Goal: Find specific page/section: Find specific page/section

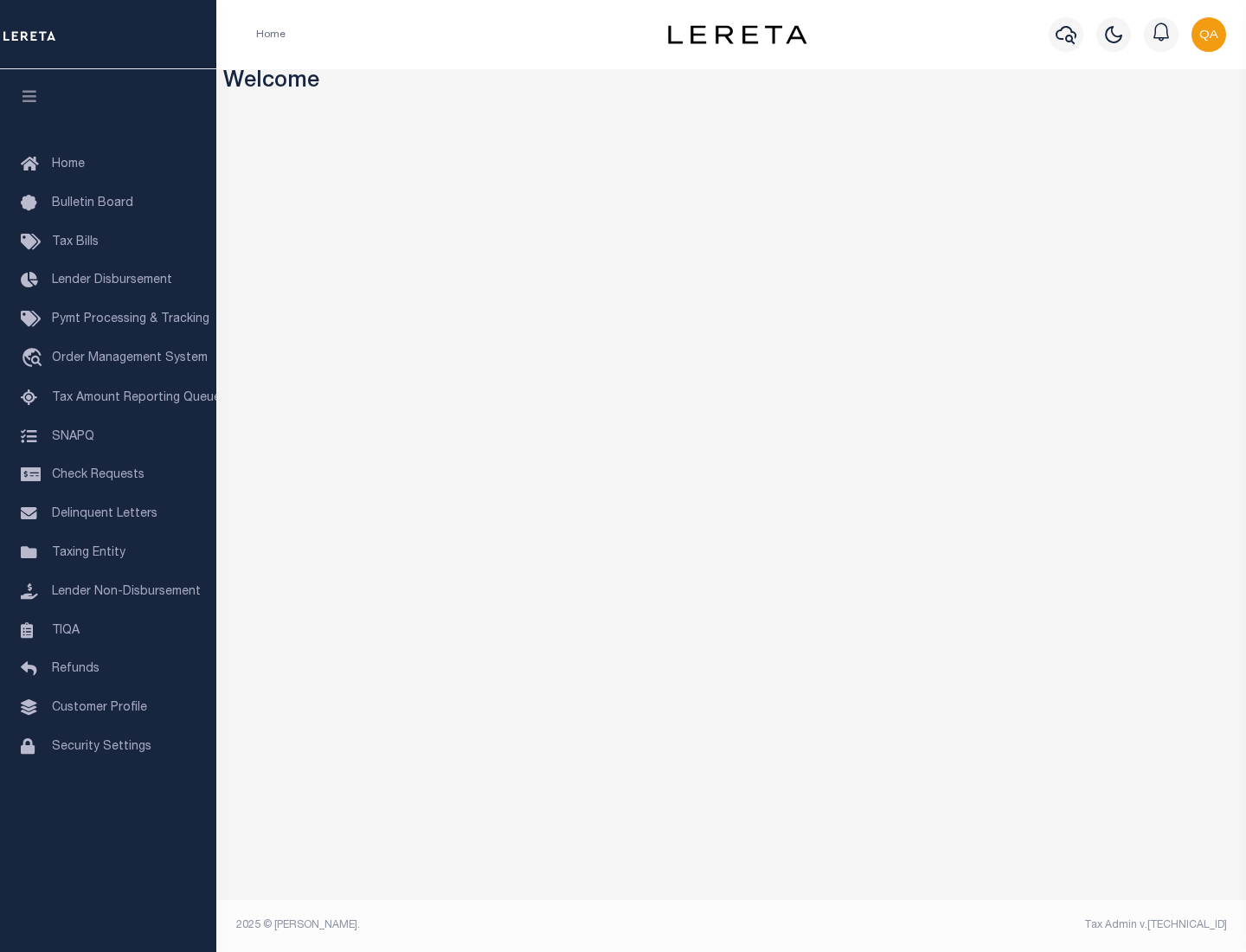
click at [108, 475] on span "Check Requests" at bounding box center [98, 475] width 93 height 12
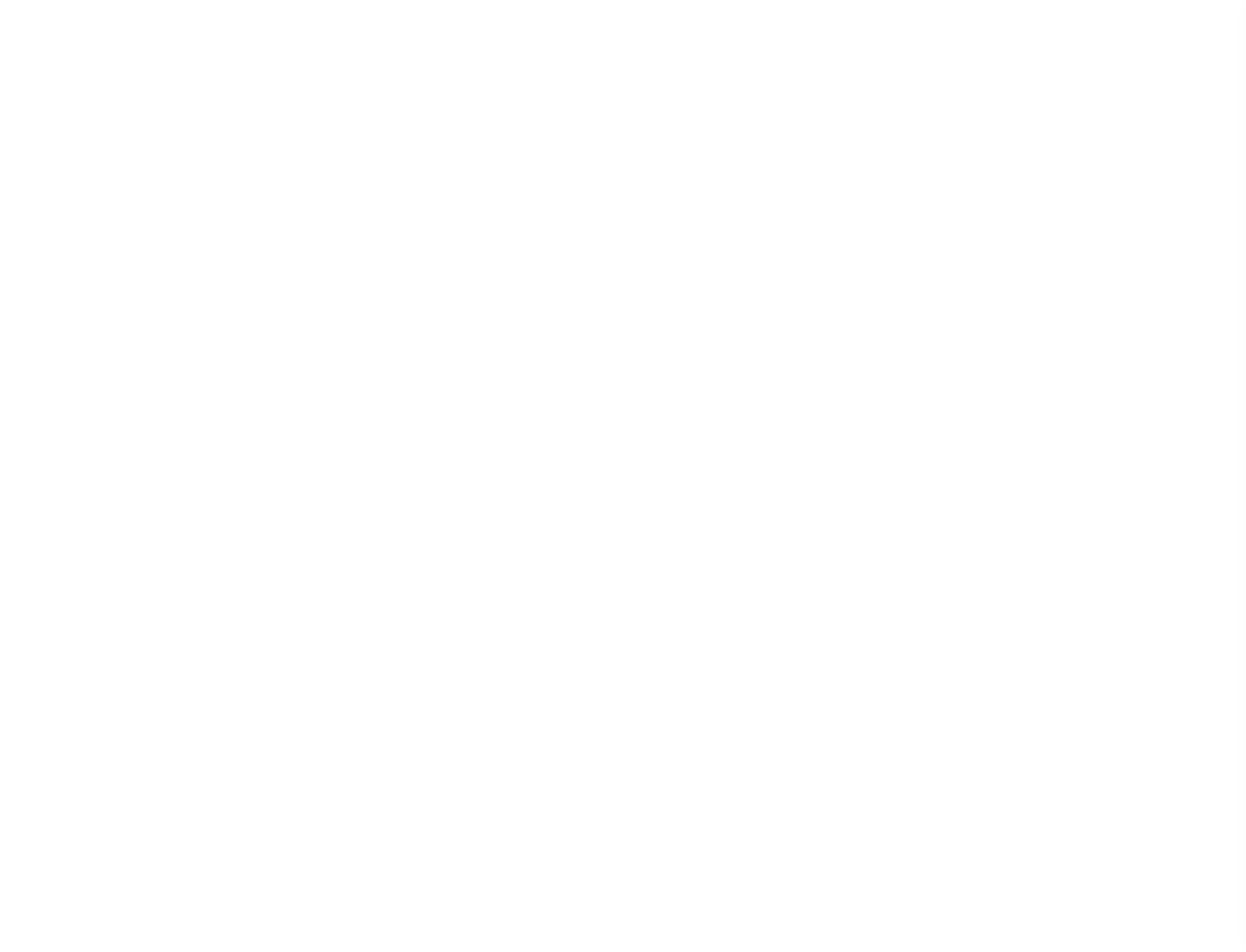
select select "50"
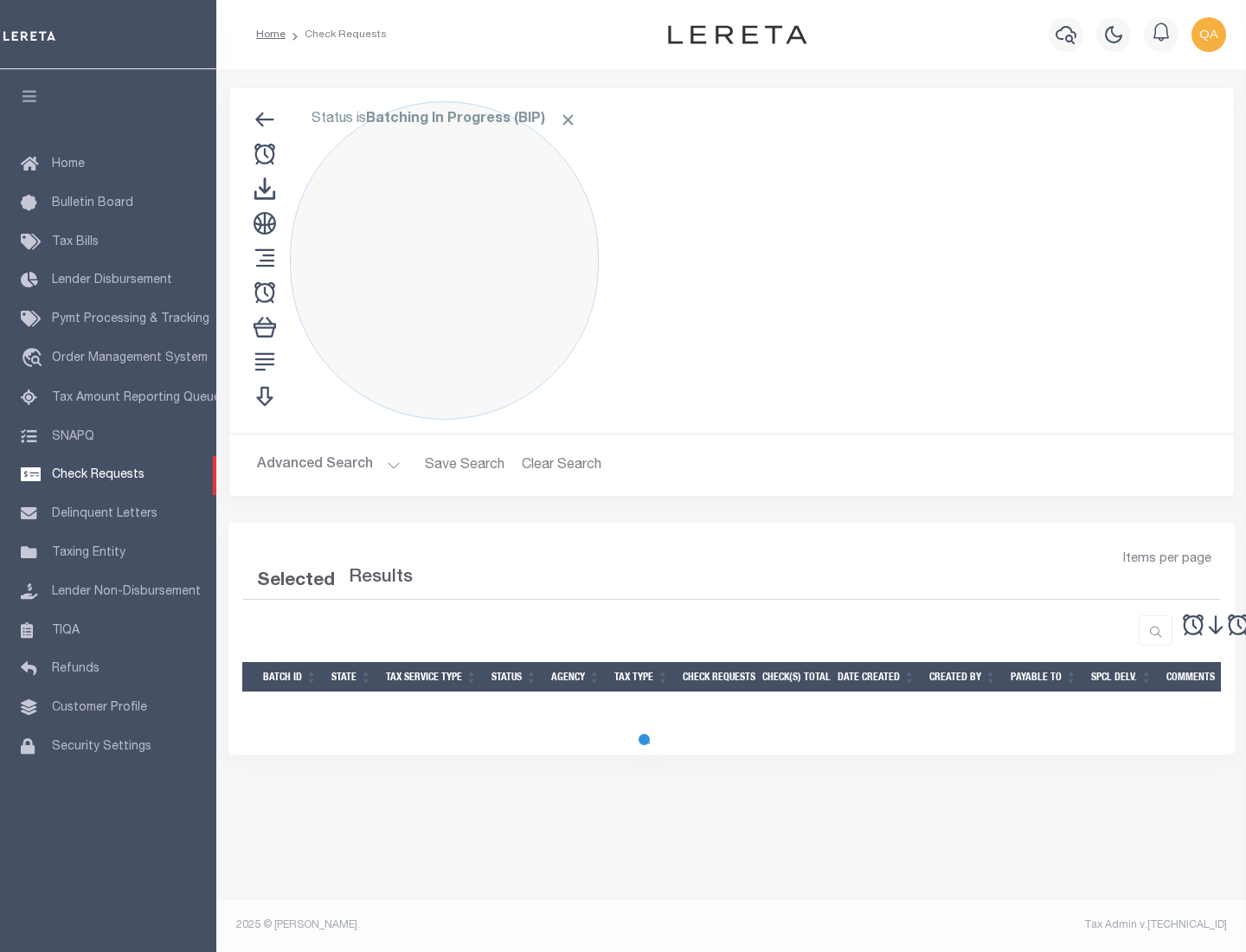
select select "50"
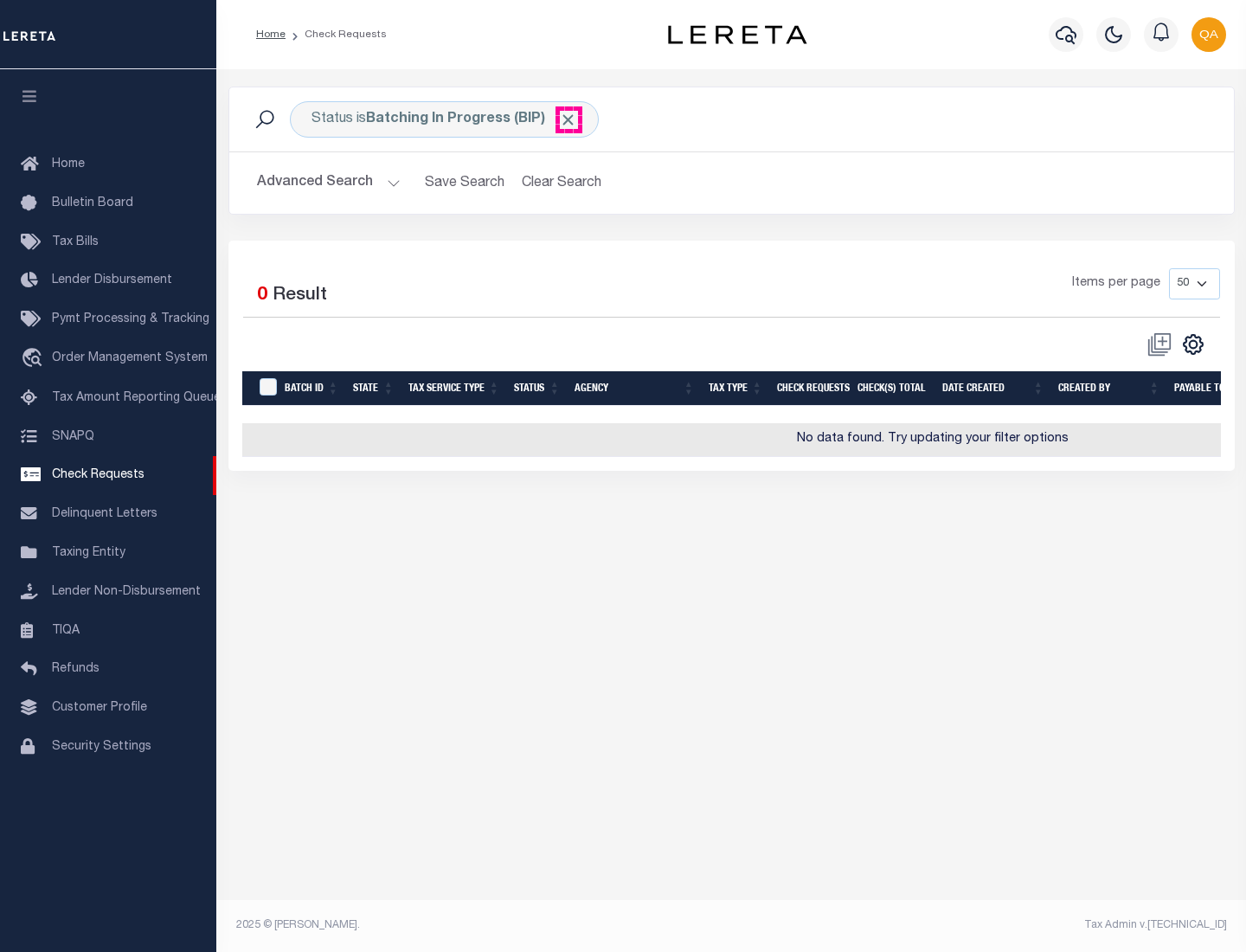
click at [569, 120] on span "Click to Remove" at bounding box center [568, 120] width 18 height 18
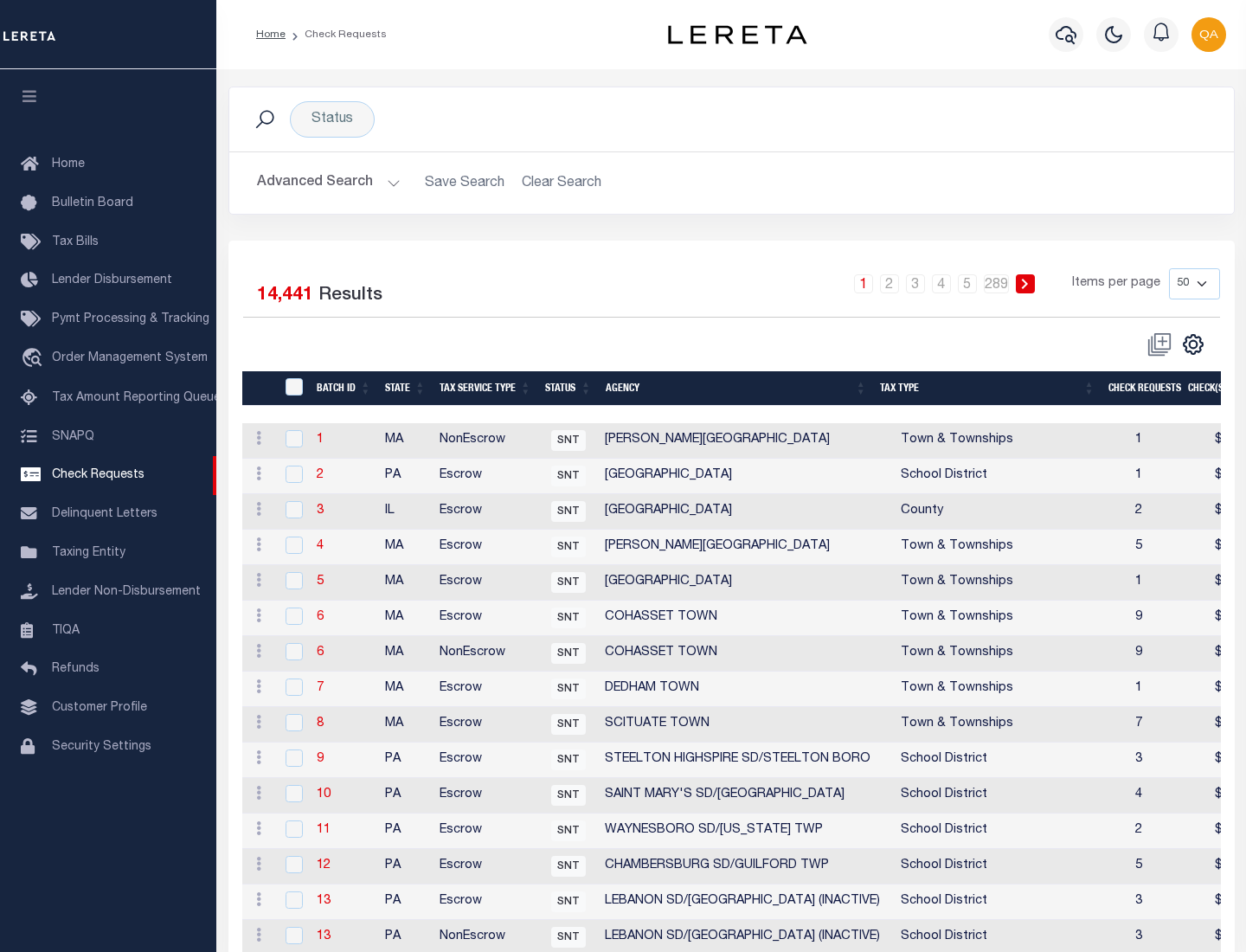
scroll to position [834, 0]
